Goal: Manage account settings

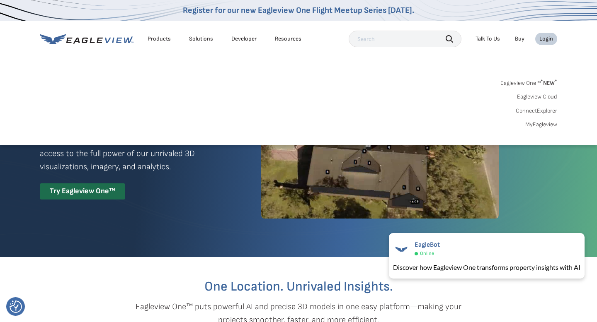
click at [539, 124] on link "MyEagleview" at bounding box center [541, 124] width 32 height 7
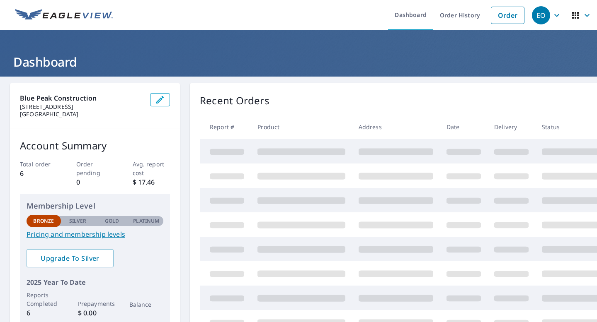
click at [556, 15] on icon "button" at bounding box center [556, 15] width 10 height 10
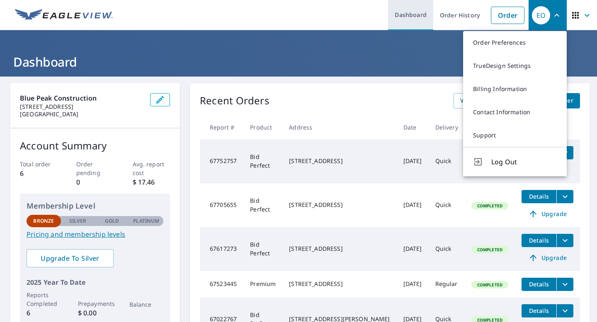
click at [410, 16] on link "Dashboard" at bounding box center [410, 15] width 45 height 30
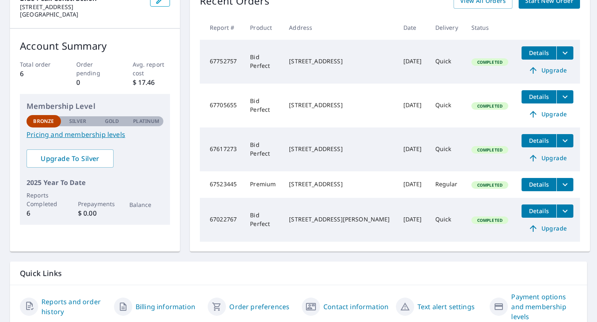
scroll to position [137, 0]
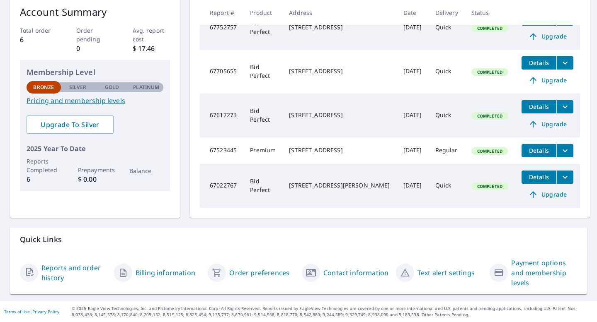
click at [343, 275] on link "Contact information" at bounding box center [355, 273] width 65 height 10
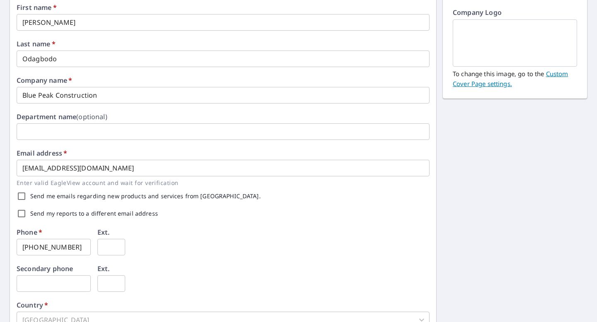
scroll to position [102, 0]
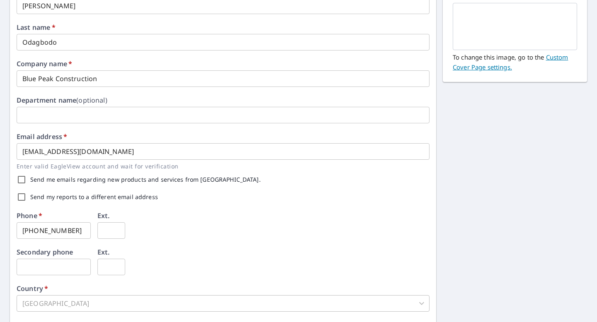
click at [107, 152] on input "[EMAIL_ADDRESS][DOMAIN_NAME]" at bounding box center [223, 151] width 413 height 17
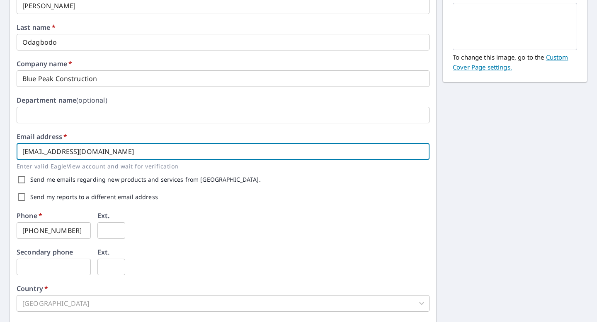
click at [107, 152] on input "[EMAIL_ADDRESS][DOMAIN_NAME]" at bounding box center [223, 151] width 413 height 17
